Goal: Information Seeking & Learning: Check status

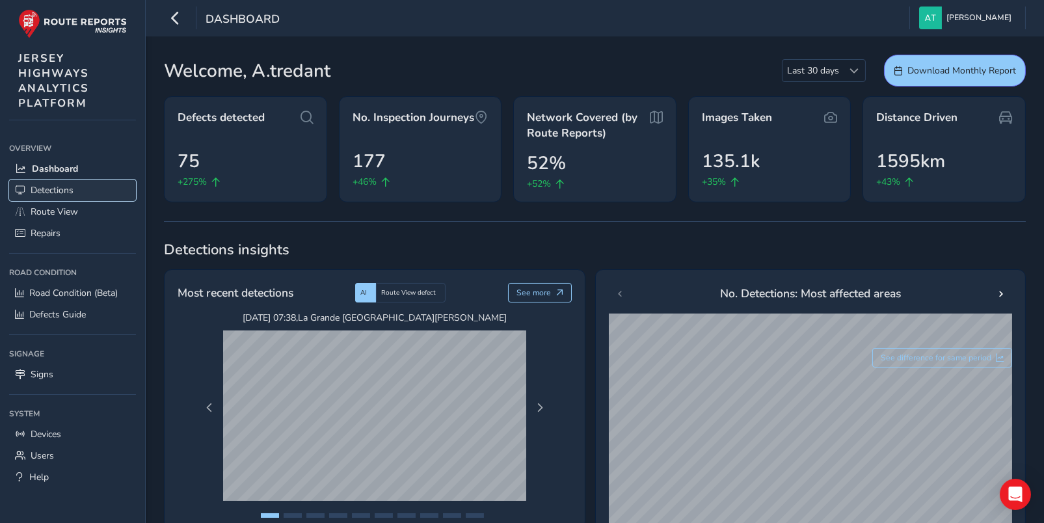
click at [47, 191] on span "Detections" at bounding box center [52, 190] width 43 height 12
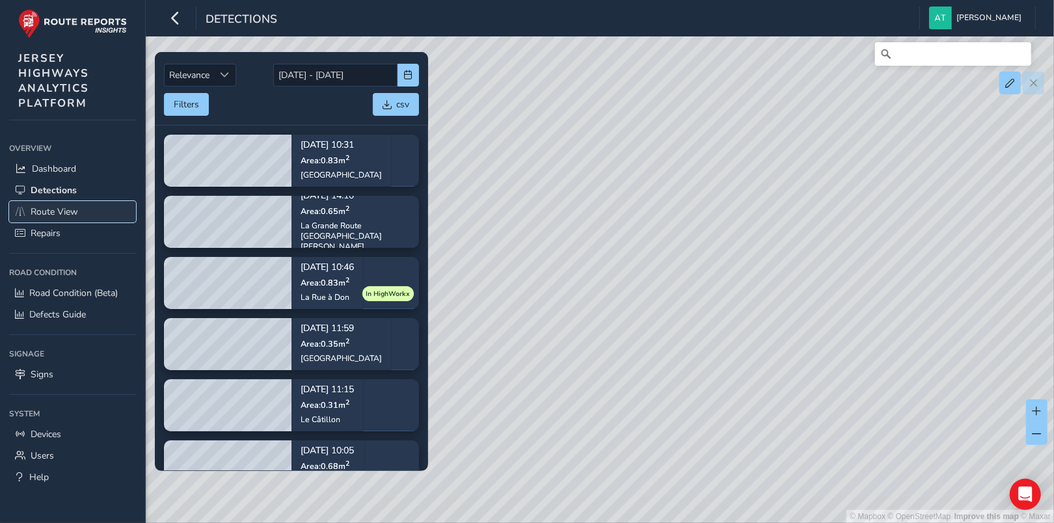
click at [60, 212] on span "Route View" at bounding box center [54, 212] width 47 height 12
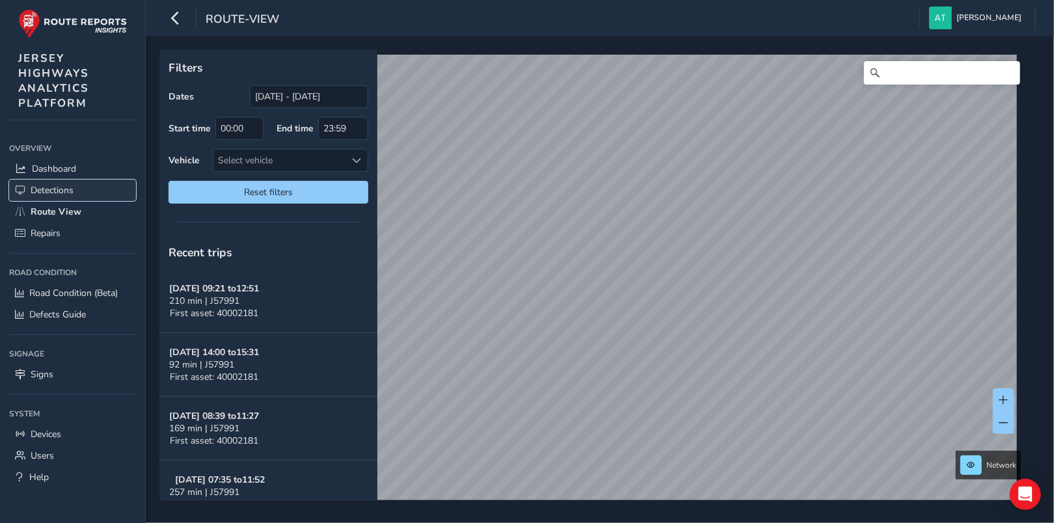
click at [43, 190] on span "Detections" at bounding box center [52, 190] width 43 height 12
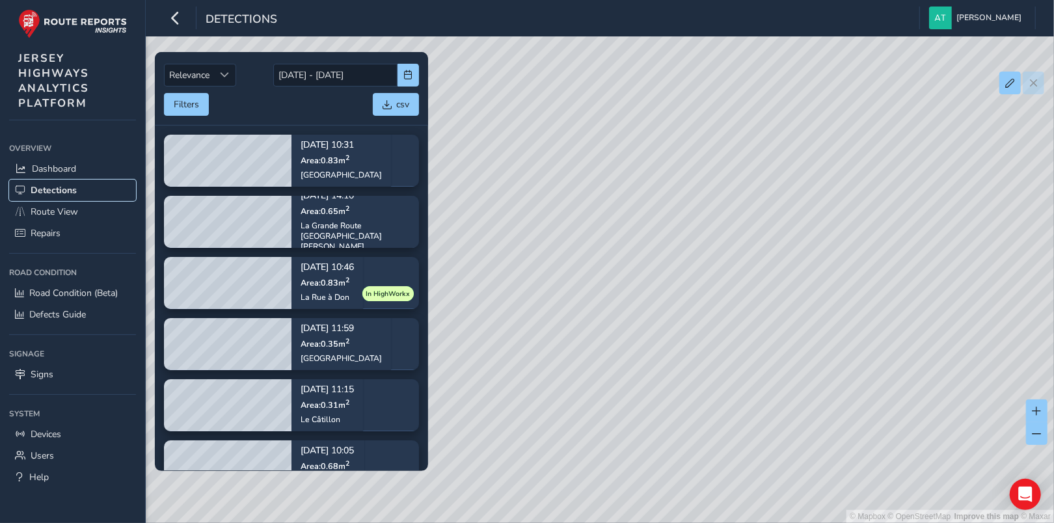
scroll to position [65, 0]
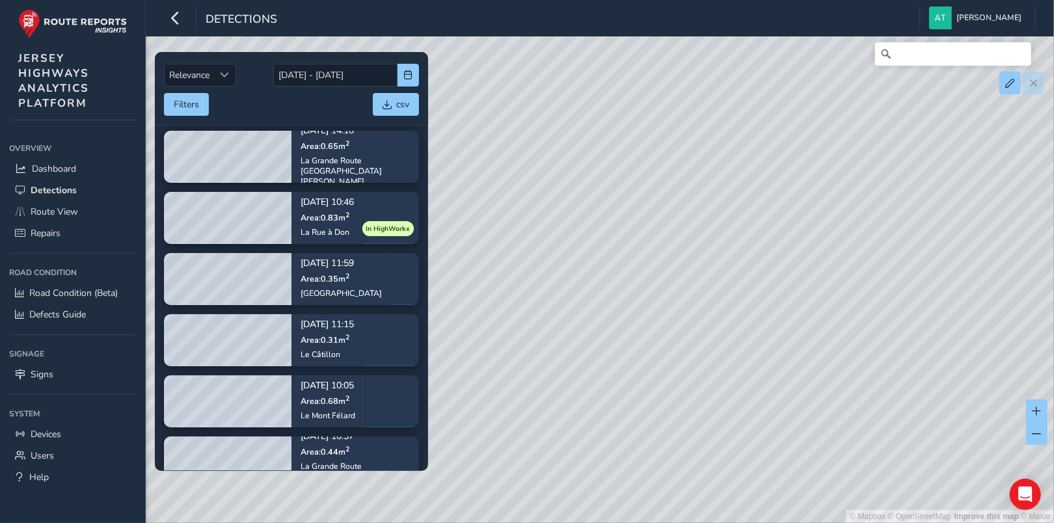
drag, startPoint x: 805, startPoint y: 294, endPoint x: 686, endPoint y: 402, distance: 161.2
click at [683, 418] on div "© Mapbox © OpenStreetMap Improve this map © Maxar" at bounding box center [527, 261] width 1054 height 523
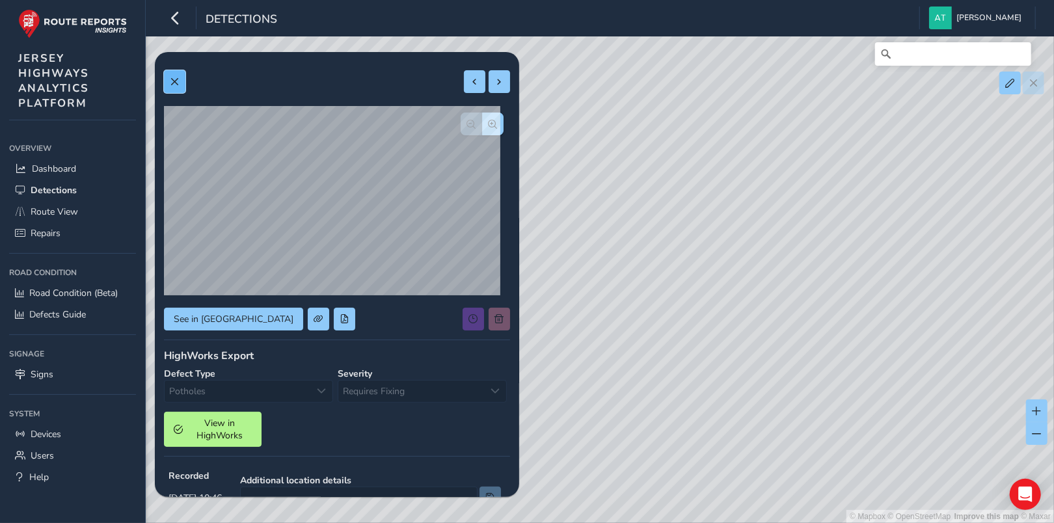
click at [172, 80] on span at bounding box center [174, 81] width 9 height 9
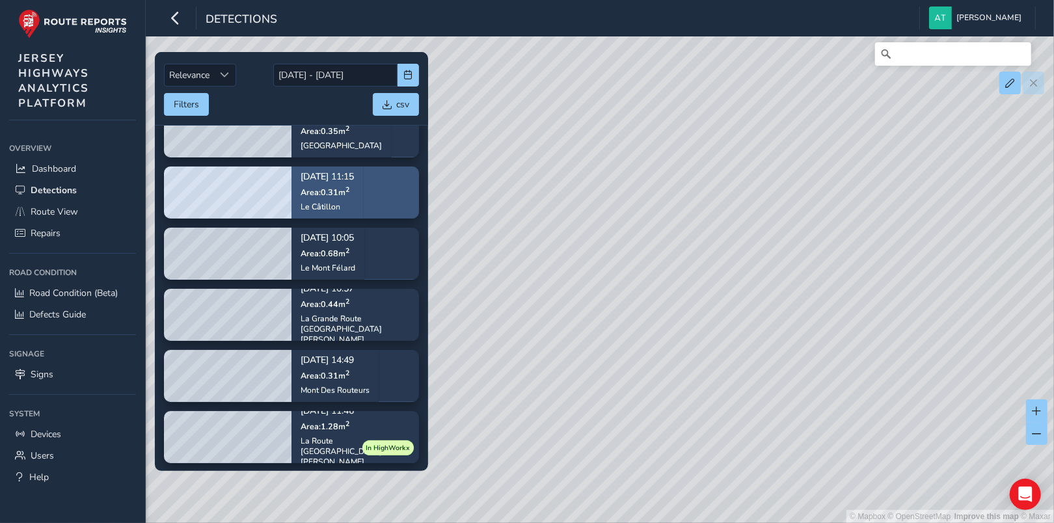
scroll to position [325, 0]
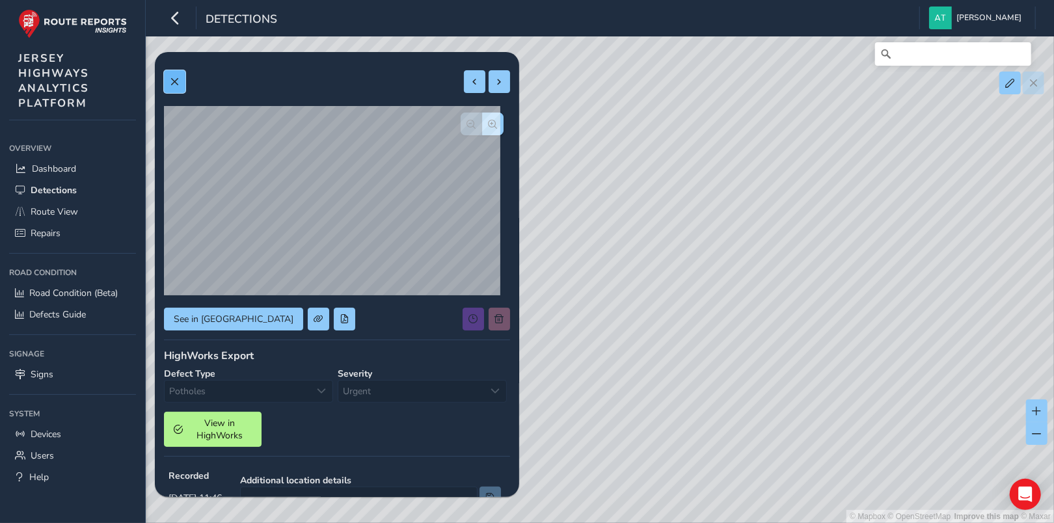
click at [174, 79] on span at bounding box center [174, 81] width 9 height 9
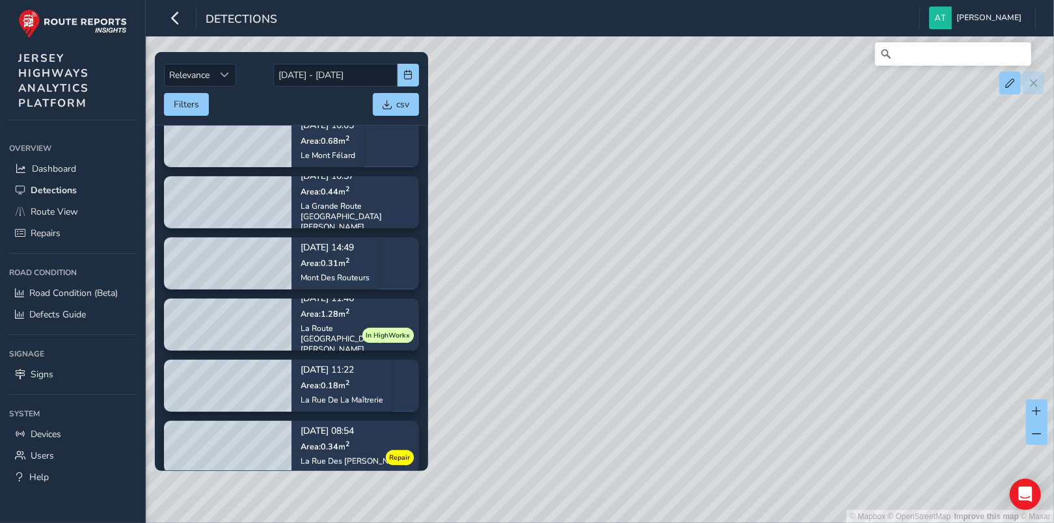
drag, startPoint x: 575, startPoint y: 336, endPoint x: 713, endPoint y: 331, distance: 138.0
click at [757, 358] on div "© Mapbox © OpenStreetMap Improve this map © Maxar" at bounding box center [527, 261] width 1054 height 523
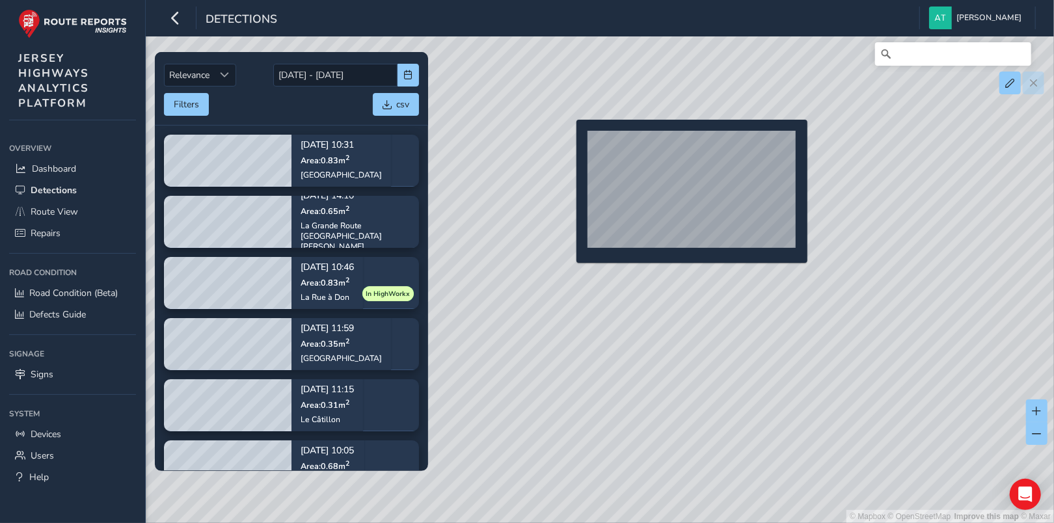
click at [569, 141] on div "© Mapbox © OpenStreetMap Improve this map © Maxar" at bounding box center [527, 261] width 1054 height 523
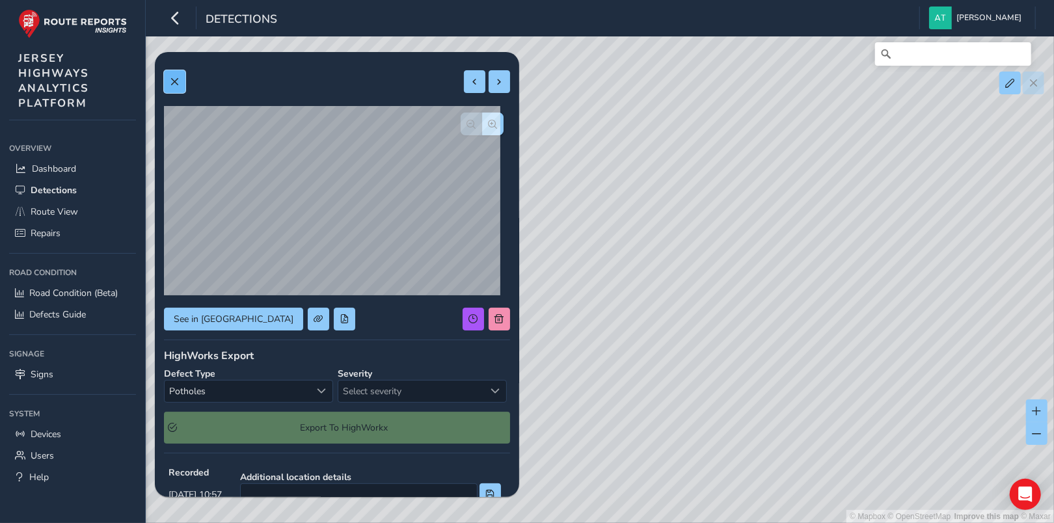
click at [180, 81] on button at bounding box center [174, 81] width 21 height 23
